Goal: Complete application form: Complete application form

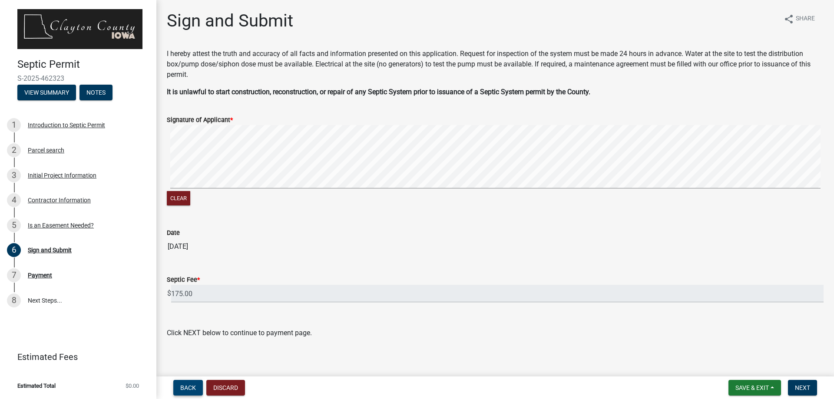
click at [185, 388] on span "Back" at bounding box center [188, 387] width 16 height 7
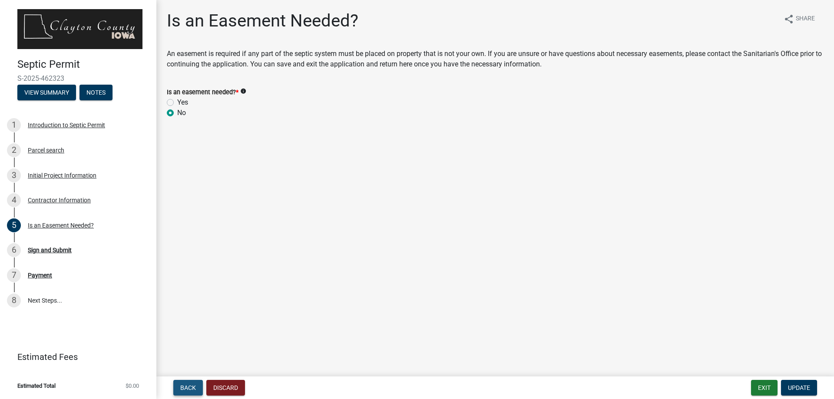
click at [188, 391] on span "Back" at bounding box center [188, 387] width 16 height 7
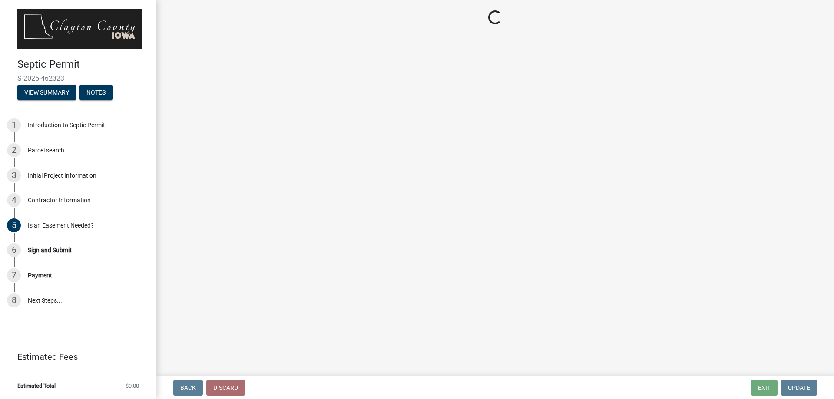
select select "02ea8e49-5b87-46e3-81d7-1e3e9c8b1a43"
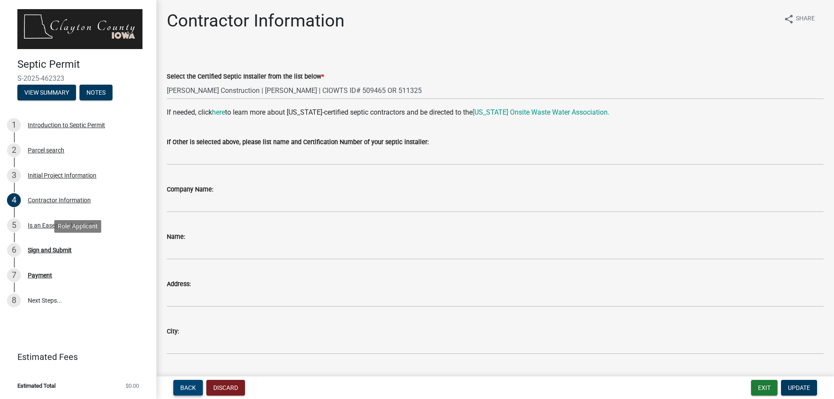
click at [190, 386] on span "Back" at bounding box center [188, 387] width 16 height 7
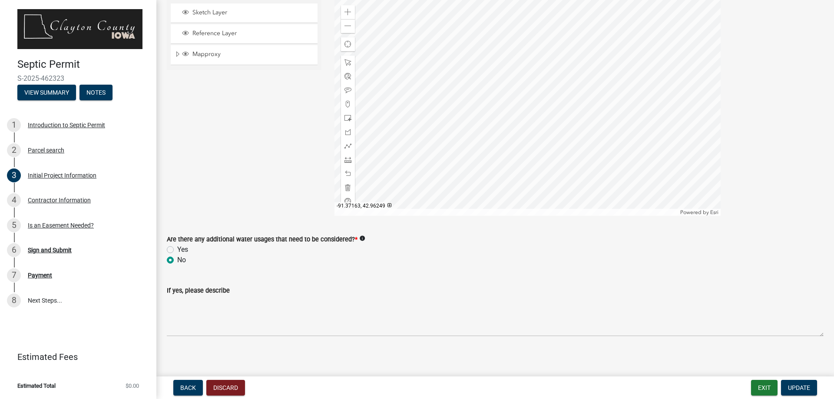
scroll to position [1488, 0]
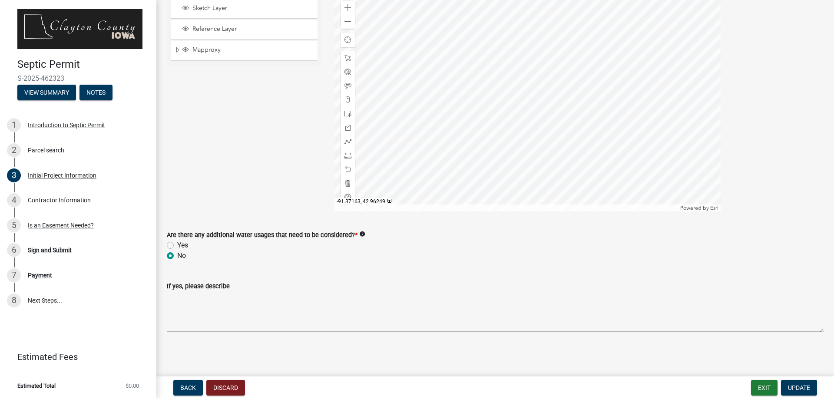
click at [359, 234] on icon "info" at bounding box center [362, 234] width 6 height 6
click at [287, 260] on div "No" at bounding box center [495, 256] width 657 height 10
click at [182, 142] on div "Sketch Layer Reference Layer Mapproxy Zoning Political Townships Survey Townshi…" at bounding box center [244, 102] width 168 height 217
click at [795, 388] on span "Update" at bounding box center [799, 387] width 22 height 7
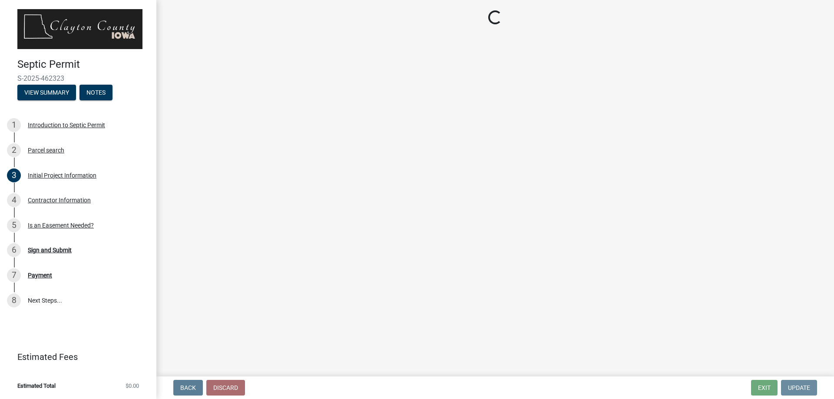
scroll to position [0, 0]
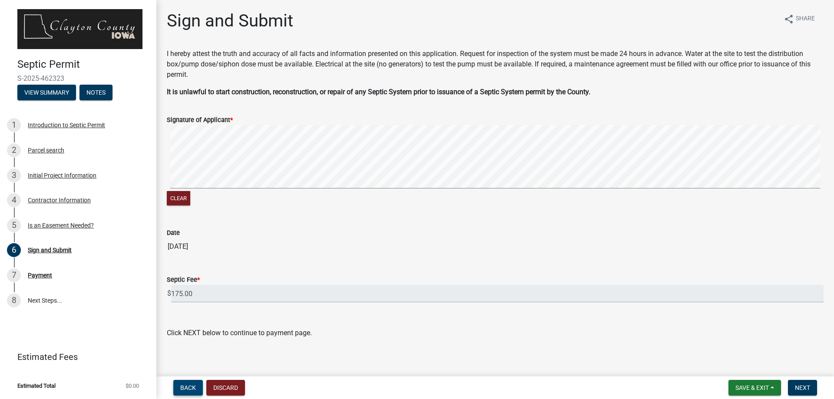
click at [185, 387] on span "Back" at bounding box center [188, 387] width 16 height 7
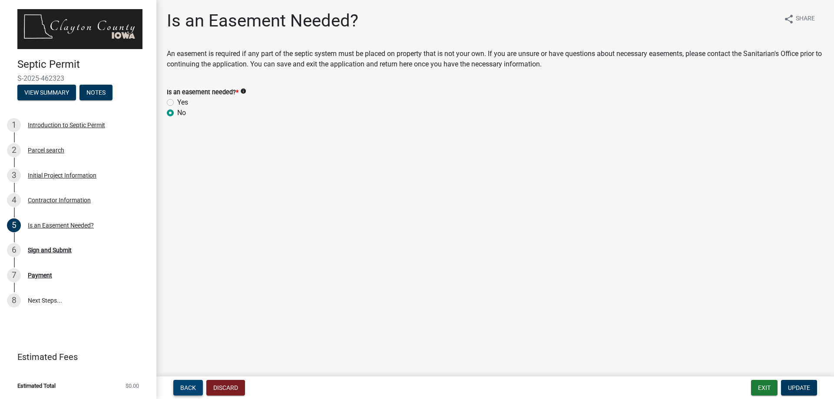
click at [189, 384] on button "Back" at bounding box center [188, 388] width 30 height 16
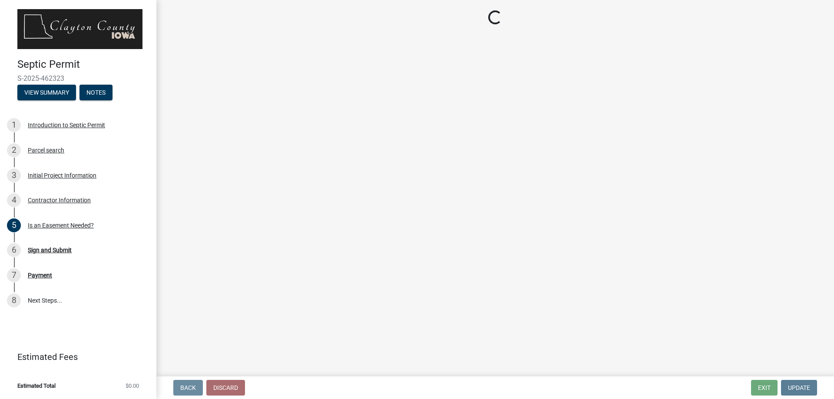
select select "02ea8e49-5b87-46e3-81d7-1e3e9c8b1a43"
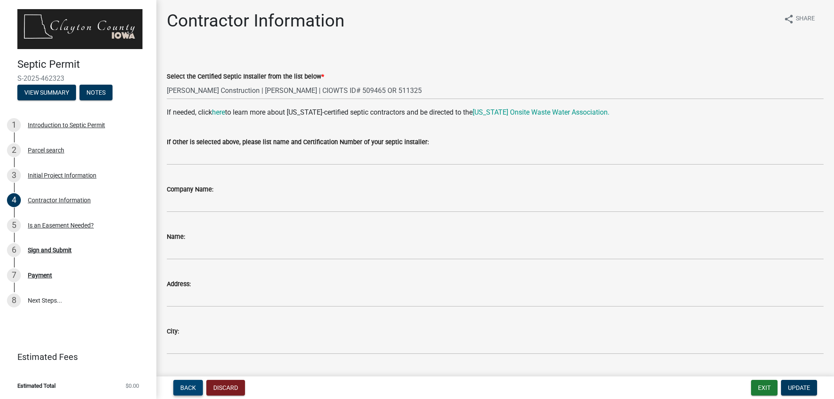
click at [194, 388] on span "Back" at bounding box center [188, 387] width 16 height 7
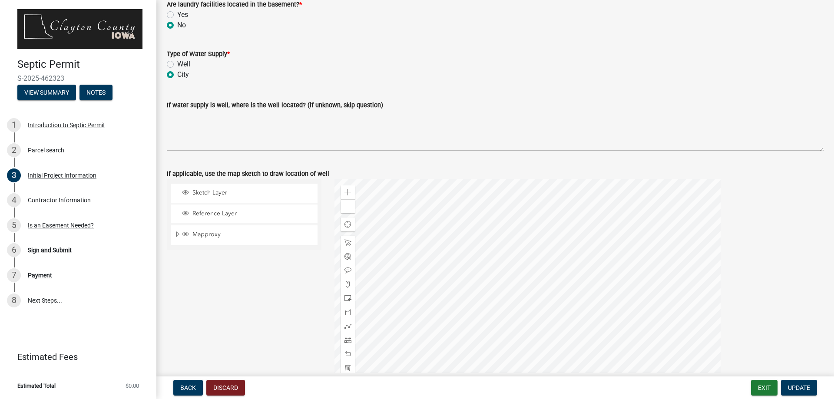
scroll to position [1488, 0]
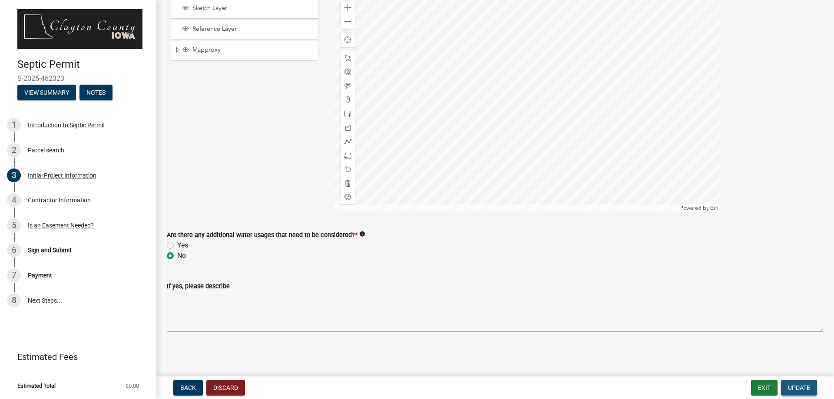
click at [802, 388] on span "Update" at bounding box center [799, 387] width 22 height 7
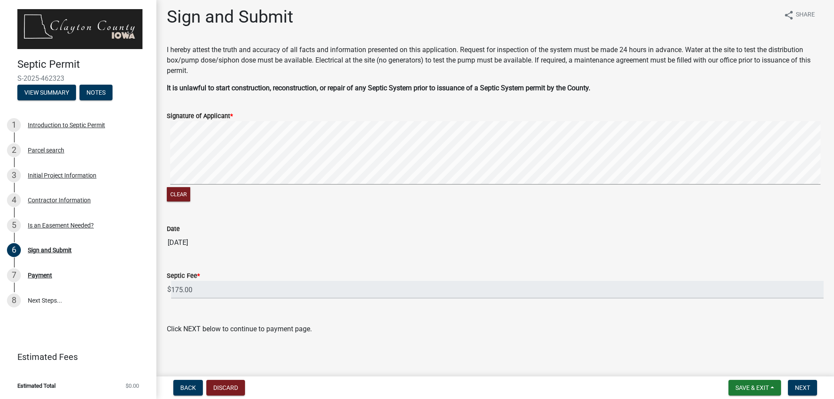
scroll to position [6, 0]
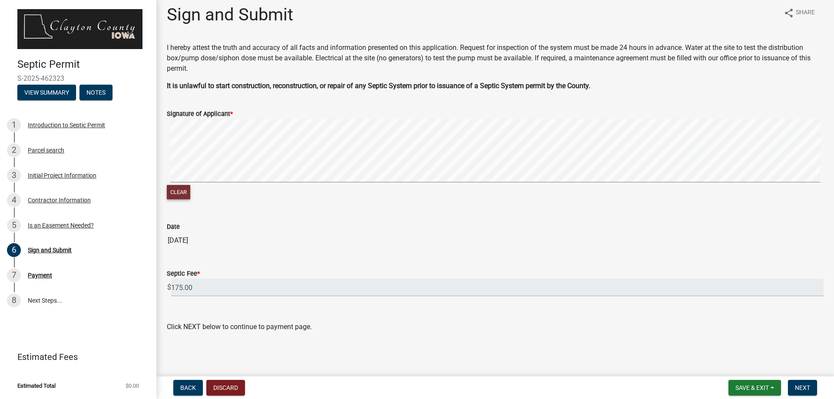
click at [175, 196] on button "Clear" at bounding box center [178, 192] width 23 height 14
click at [193, 183] on signature-pad at bounding box center [495, 152] width 657 height 66
click at [200, 187] on div "Clear" at bounding box center [495, 160] width 657 height 83
click at [312, 186] on div "Clear" at bounding box center [495, 160] width 657 height 83
click at [802, 387] on span "Next" at bounding box center [802, 387] width 15 height 7
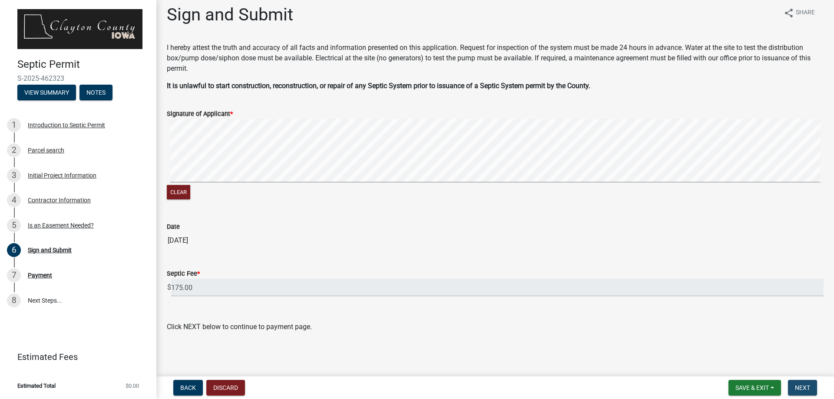
scroll to position [0, 0]
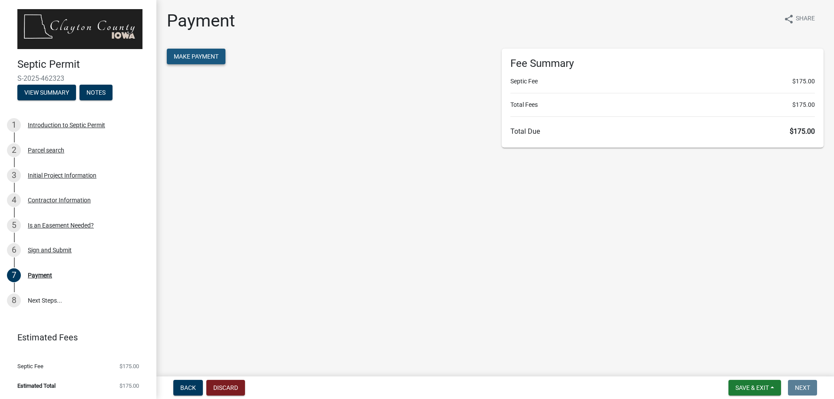
click at [187, 56] on span "Make Payment" at bounding box center [196, 56] width 45 height 7
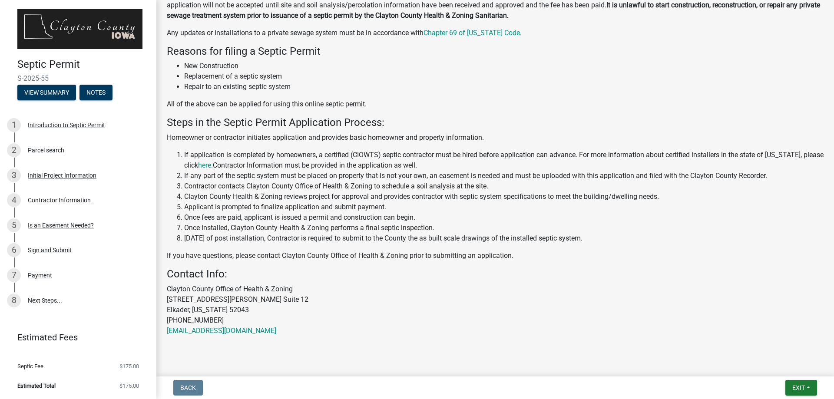
scroll to position [147, 0]
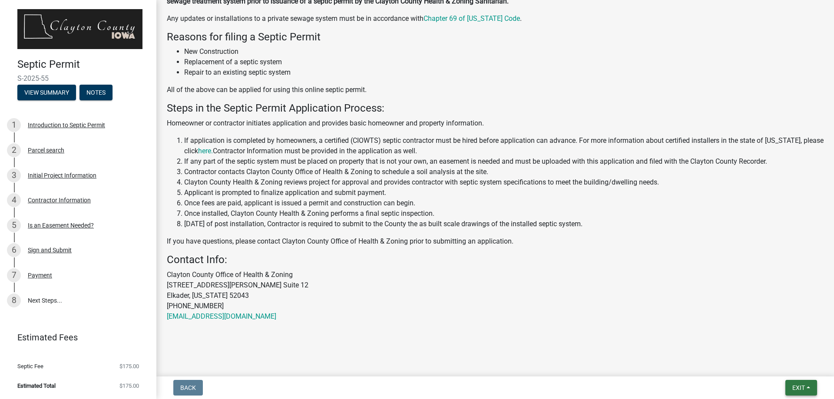
drag, startPoint x: 799, startPoint y: 386, endPoint x: 789, endPoint y: 377, distance: 13.8
click at [800, 386] on span "Exit" at bounding box center [798, 387] width 13 height 7
click at [768, 364] on button "Save & Exit" at bounding box center [783, 365] width 70 height 21
